Goal: Task Accomplishment & Management: Manage account settings

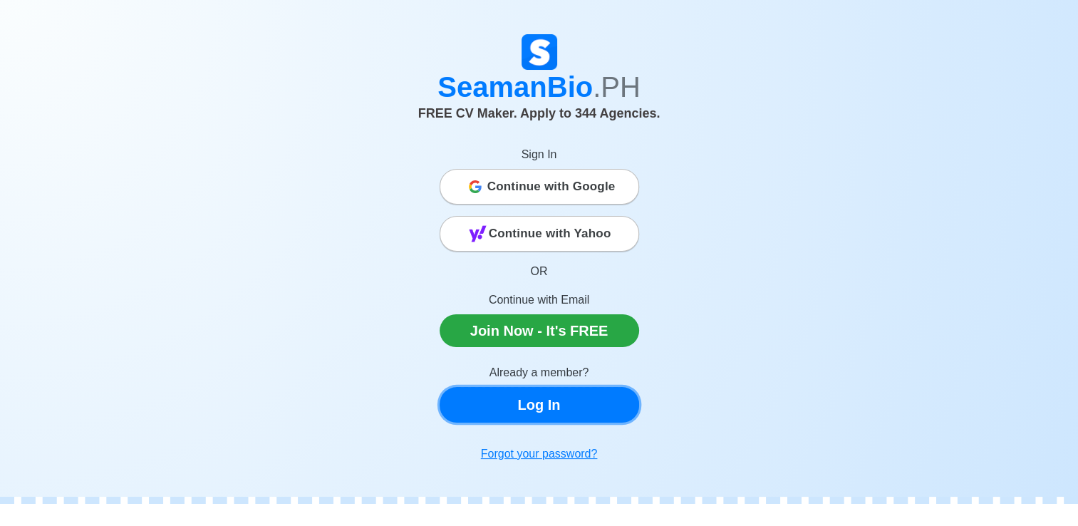
click at [527, 406] on link "Log In" at bounding box center [540, 405] width 200 height 36
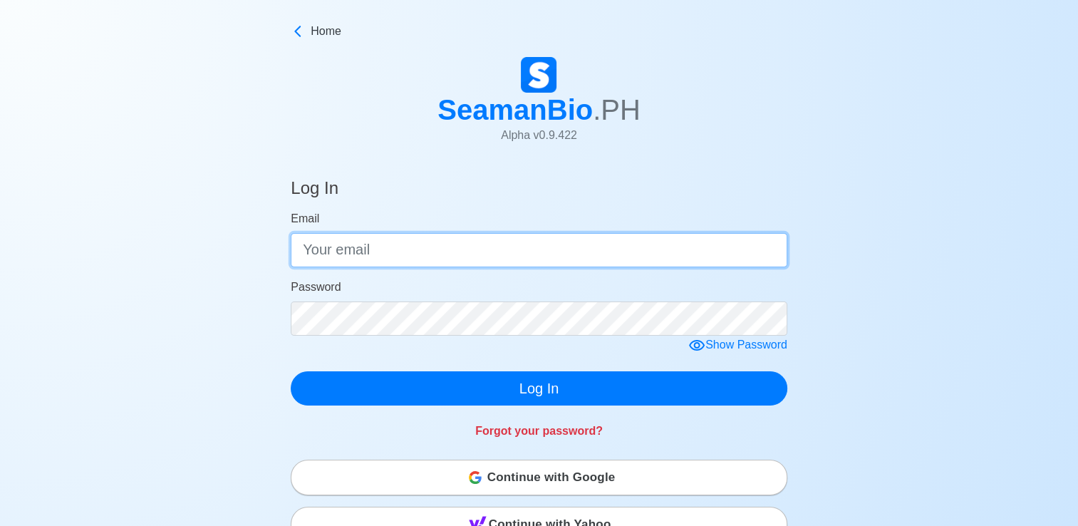
click at [449, 253] on input "Email" at bounding box center [539, 250] width 497 height 34
type input "[EMAIL_ADDRESS][DOMAIN_NAME]"
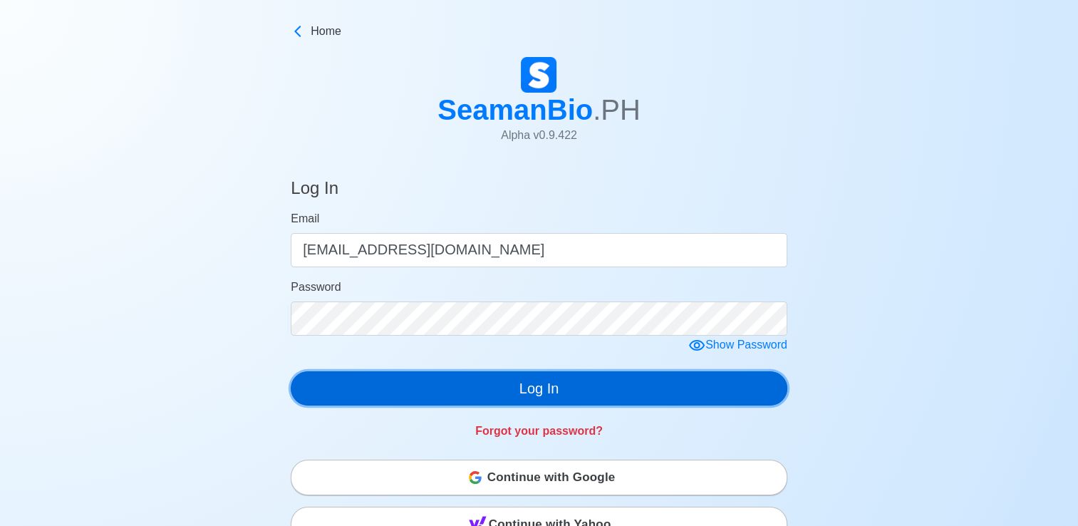
click at [575, 383] on button "Log In" at bounding box center [539, 388] width 497 height 34
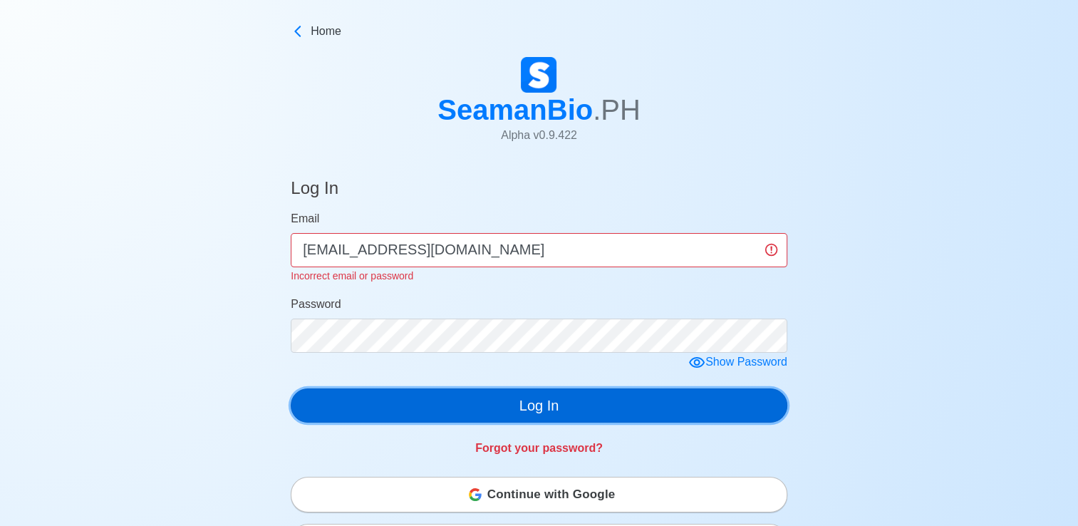
click at [549, 406] on button "Log In" at bounding box center [539, 405] width 497 height 34
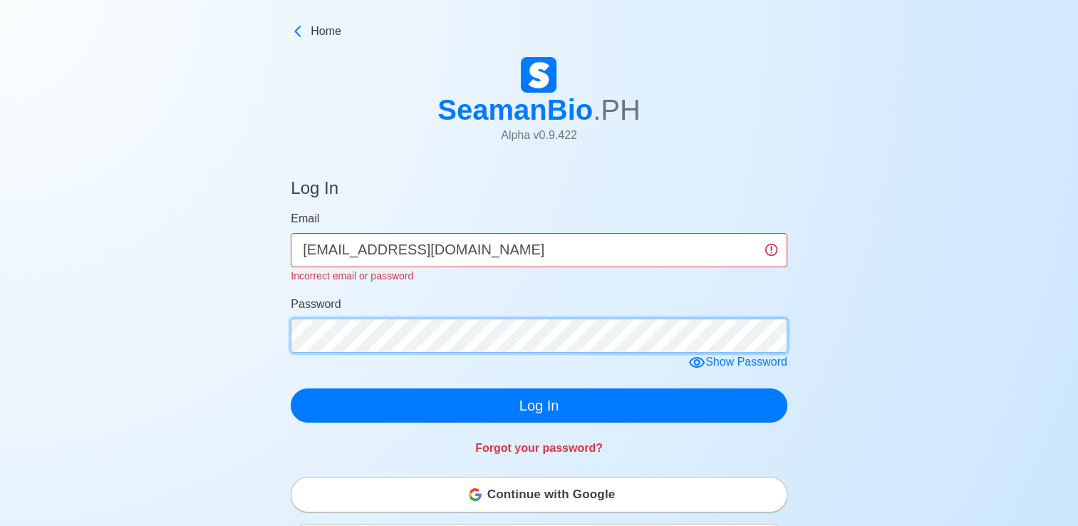
click button "Log In" at bounding box center [539, 405] width 497 height 34
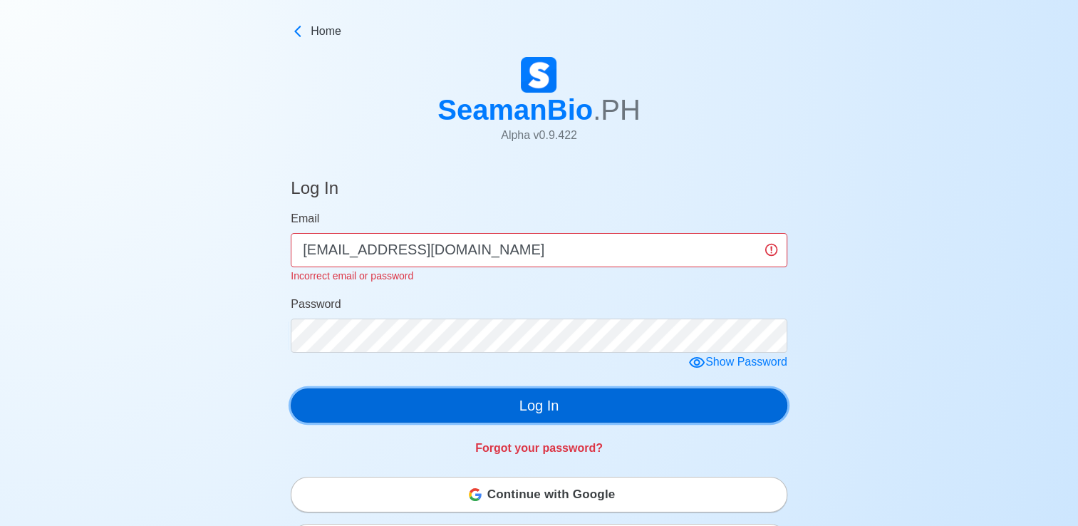
click at [520, 404] on button "Log In" at bounding box center [539, 405] width 497 height 34
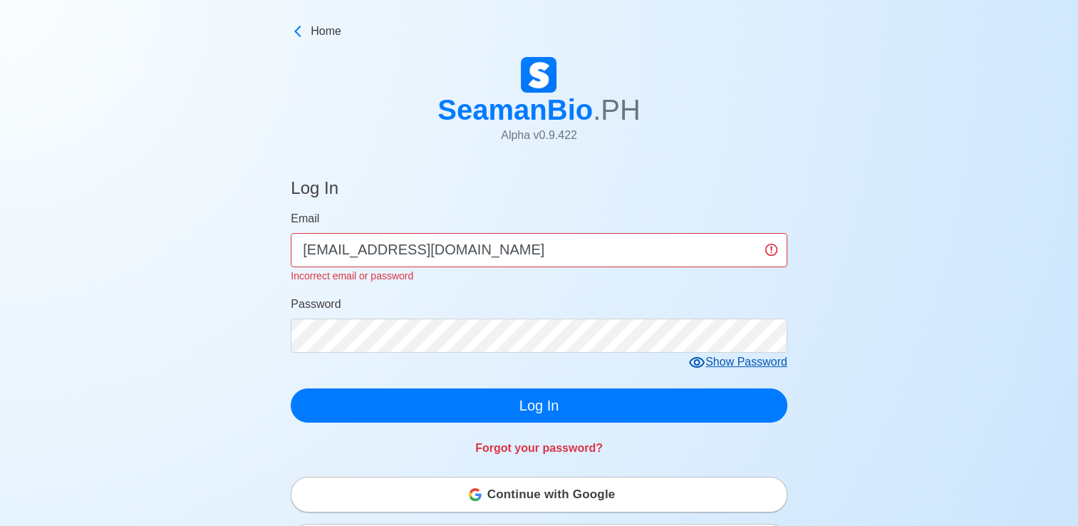
click at [695, 366] on icon at bounding box center [696, 362] width 17 height 17
click at [696, 365] on icon at bounding box center [702, 363] width 16 height 14
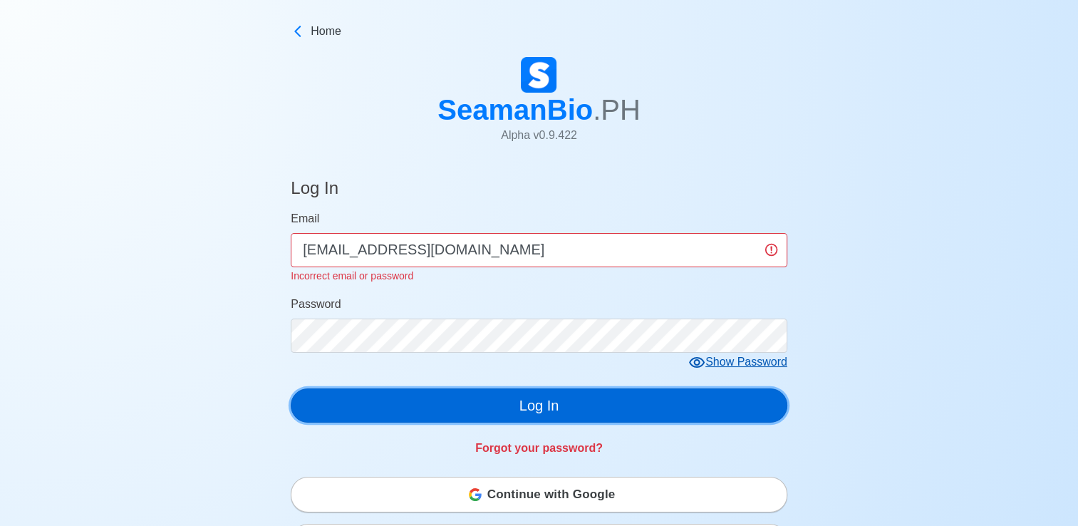
click at [557, 408] on button "Log In" at bounding box center [539, 405] width 497 height 34
